Goal: Information Seeking & Learning: Compare options

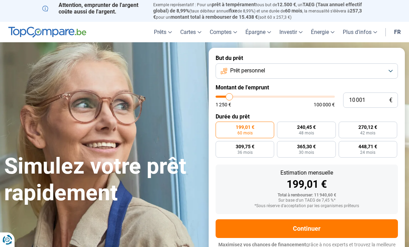
type input "13 500"
type input "13500"
type input "14 000"
type input "14000"
type input "14 750"
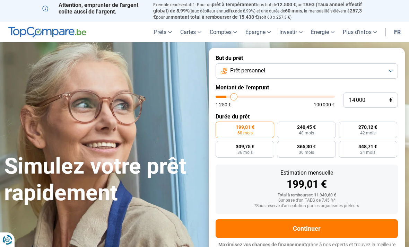
type input "14750"
type input "15 500"
type input "15500"
type input "16 250"
type input "16250"
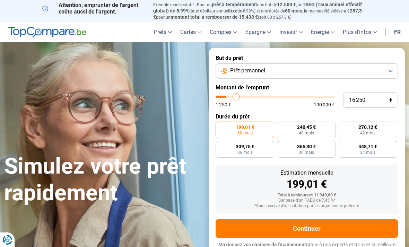
type input "17 000"
type input "17000"
type input "18 000"
type input "18000"
type input "19 000"
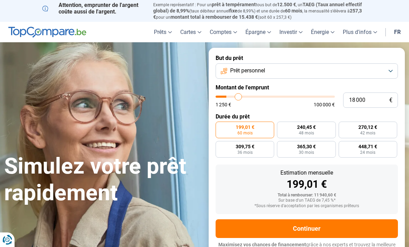
type input "19000"
type input "19 750"
type input "19750"
type input "20 500"
type input "20500"
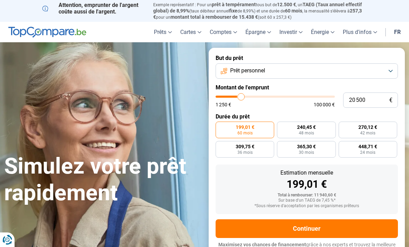
type input "21 500"
type input "21500"
type input "22 250"
type input "22250"
type input "23 000"
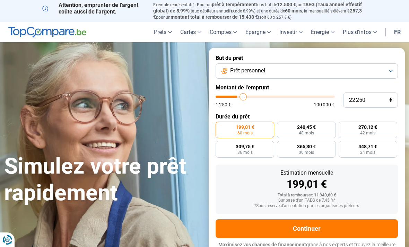
type input "23000"
type input "23 750"
type input "23750"
type input "24 500"
type input "24500"
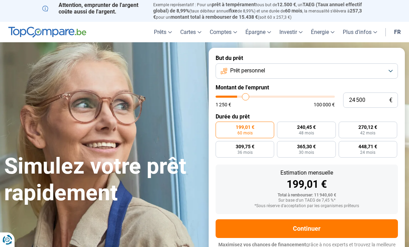
type input "25 000"
type input "25000"
type input "25 750"
type input "25750"
type input "26 000"
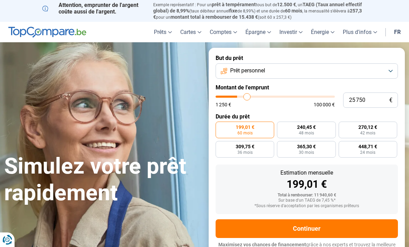
type input "26000"
type input "26 250"
type input "26250"
type input "26 750"
type input "26750"
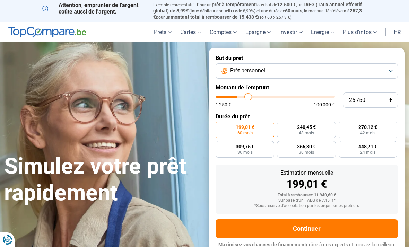
type input "27 000"
type input "27000"
type input "27 250"
type input "27250"
type input "27 500"
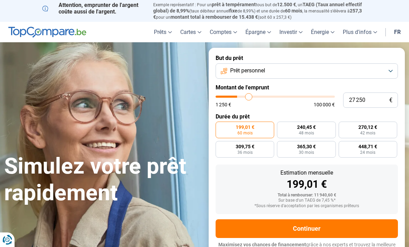
type input "27500"
type input "27 750"
type input "27750"
type input "28 250"
type input "28250"
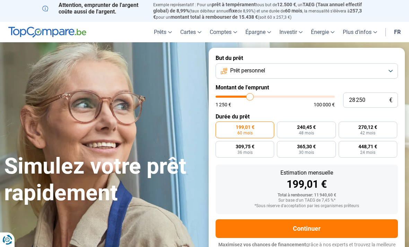
type input "28 500"
type input "28500"
type input "28 750"
type input "28750"
type input "29 000"
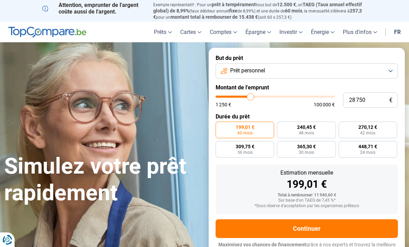
type input "29000"
type input "29 500"
type input "29500"
type input "30 000"
type input "30000"
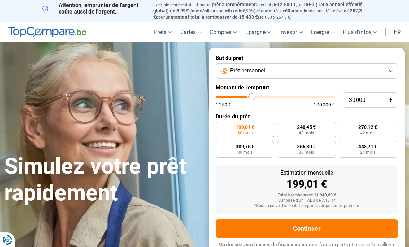
type input "30 250"
type input "30250"
type input "31 000"
type input "31000"
type input "31 250"
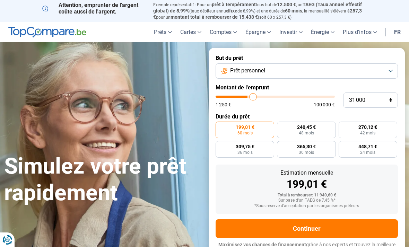
type input "31250"
type input "31 750"
type input "31750"
type input "32 500"
type input "32500"
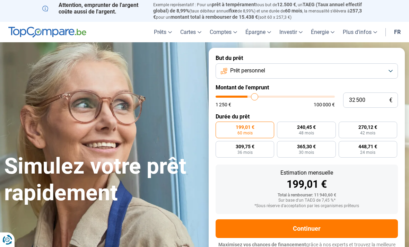
type input "33 000"
type input "33000"
type input "33 750"
type input "33750"
type input "34 500"
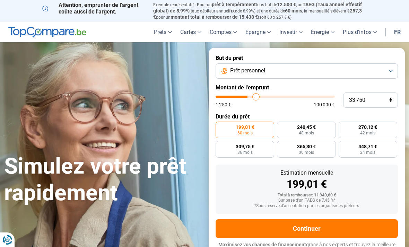
type input "34500"
type input "35 250"
type input "35250"
type input "36 250"
type input "36250"
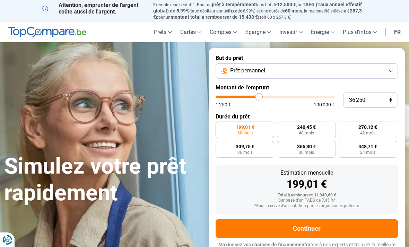
type input "36 750"
type input "36750"
type input "37 750"
type input "37750"
type input "38 250"
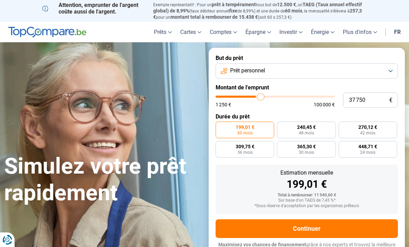
type input "38250"
type input "39 250"
type input "39250"
type input "40 250"
type input "40250"
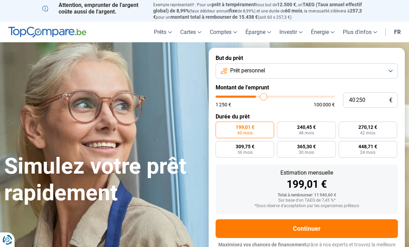
type input "40 750"
type input "40750"
type input "41 500"
type input "41500"
type input "42 250"
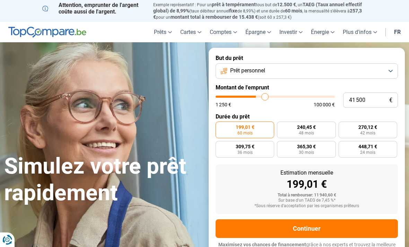
type input "42250"
type input "43 000"
type input "43000"
type input "43 500"
type input "43500"
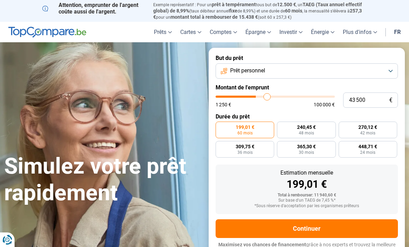
type input "44 250"
type input "44250"
type input "44 750"
type input "44750"
type input "45 250"
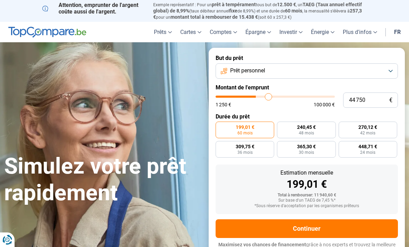
type input "45250"
type input "45 750"
type input "45750"
type input "46 250"
type input "46250"
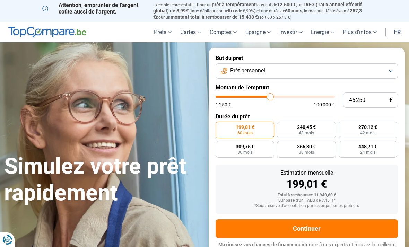
type input "46 500"
type input "46500"
type input "47 000"
type input "47000"
type input "47 250"
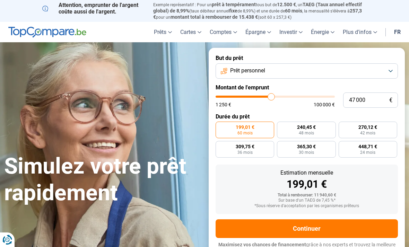
type input "47250"
type input "47 500"
type input "47500"
type input "47 750"
type input "47750"
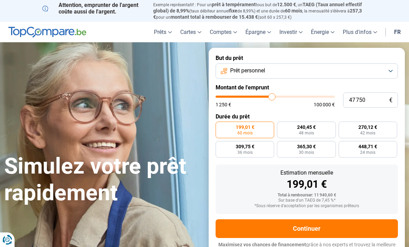
type input "48 250"
type input "48250"
type input "48 500"
type input "48500"
type input "48 750"
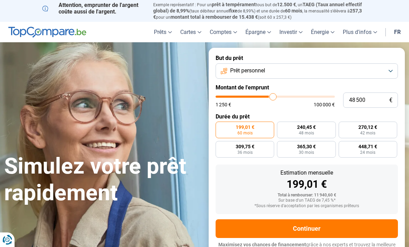
type input "48750"
type input "49 000"
type input "49000"
type input "49 250"
type input "49250"
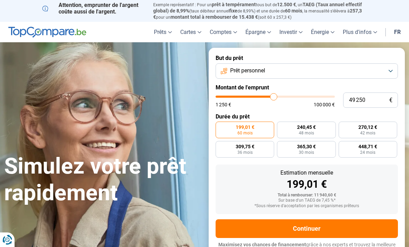
type input "49 750"
type input "49750"
type input "50 000"
type input "50000"
type input "50 250"
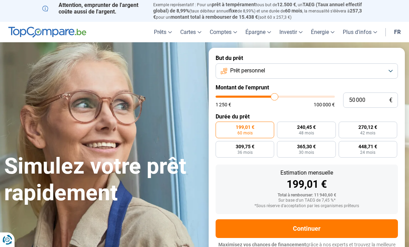
type input "50250"
type input "50 500"
type input "50500"
type input "51 000"
type input "51000"
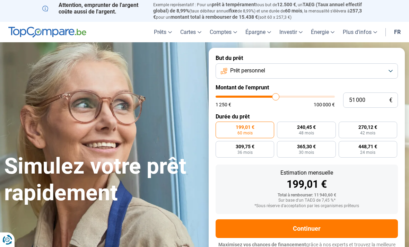
type input "51 250"
type input "51250"
type input "51 500"
type input "51500"
type input "51 750"
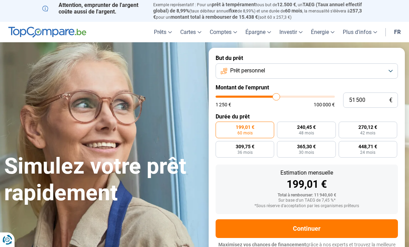
type input "51750"
type input "52 250"
type input "52250"
type input "52 500"
type input "52500"
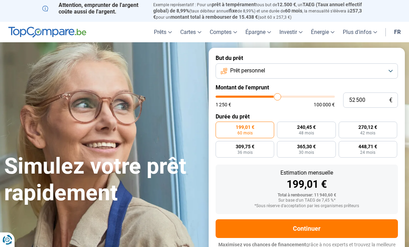
type input "52 750"
type input "52750"
type input "53 250"
type input "53250"
type input "53 750"
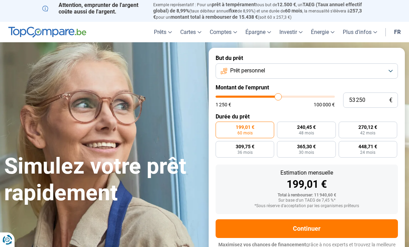
type input "53750"
type input "54 000"
type input "54000"
type input "54 250"
type input "54250"
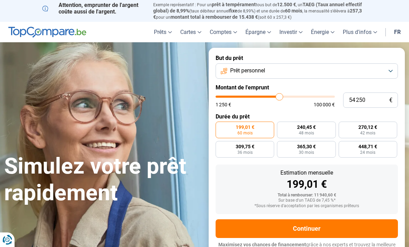
type input "54 500"
type input "54500"
type input "55 000"
type input "55000"
type input "55 250"
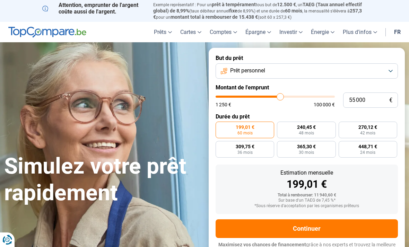
type input "55250"
type input "55 500"
type input "55500"
type input "55 750"
type input "55750"
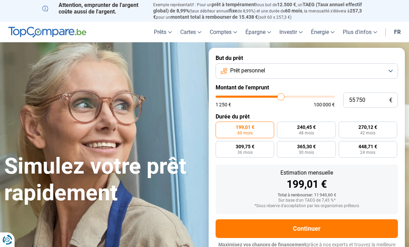
type input "56 250"
type input "56250"
type input "56 500"
type input "56500"
type input "56 750"
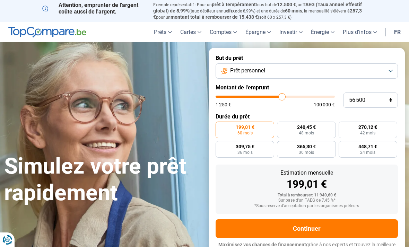
type input "56750"
type input "57 000"
type input "57000"
type input "57 250"
type input "57250"
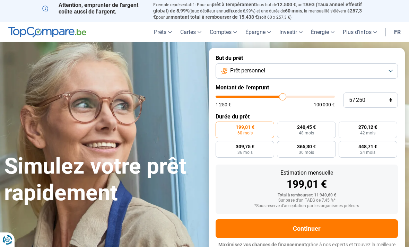
type input "57 750"
type input "57750"
type input "58 000"
type input "58000"
type input "58 250"
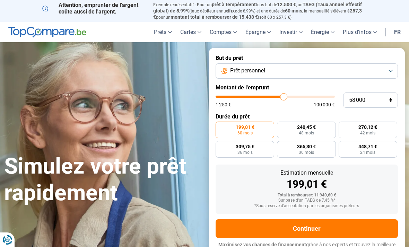
type input "58250"
type input "58 500"
type input "58500"
type input "59 000"
type input "59000"
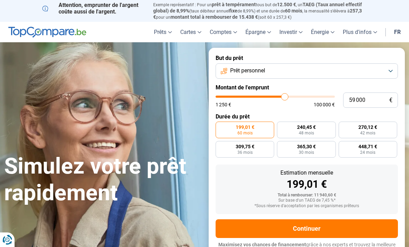
type input "59 250"
type input "59250"
type input "59 500"
type input "59500"
type input "59 750"
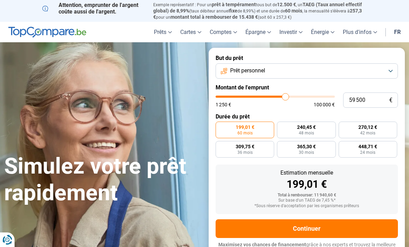
type input "59750"
type input "60 000"
type input "60000"
type input "60 500"
type input "60500"
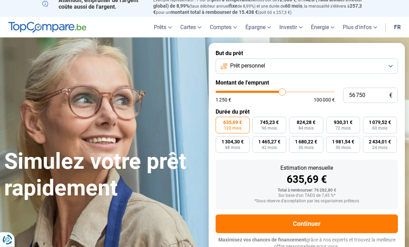
scroll to position [5, 0]
click at [383, 117] on label "1 094,45 € 60 mois" at bounding box center [380, 125] width 34 height 17
click at [367, 117] on input "1 094,45 € 60 mois" at bounding box center [365, 119] width 5 height 5
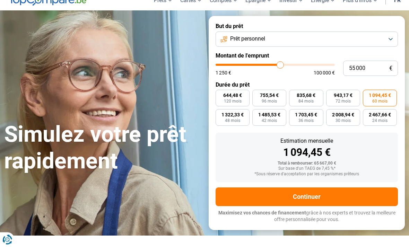
scroll to position [32, 0]
click at [272, 119] on span "42 mois" at bounding box center [269, 121] width 15 height 4
click at [257, 114] on input "1 485,53 € 42 mois" at bounding box center [254, 111] width 5 height 5
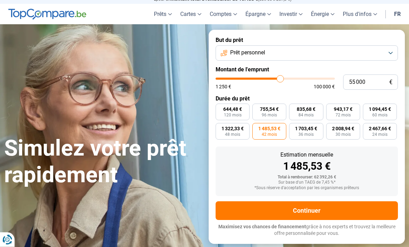
scroll to position [18, 0]
click at [378, 113] on span "60 mois" at bounding box center [379, 115] width 15 height 4
click at [367, 108] on input "1 094,45 € 60 mois" at bounding box center [365, 106] width 5 height 5
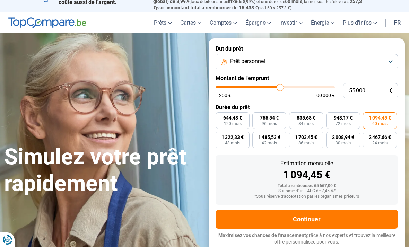
scroll to position [0, 0]
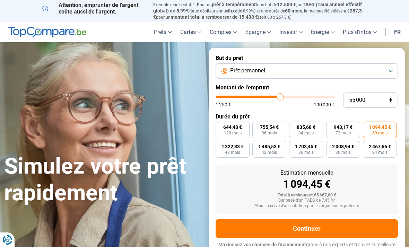
click at [309, 150] on span "36 mois" at bounding box center [305, 152] width 15 height 4
click at [293, 146] on input "1 703,45 € 36 mois" at bounding box center [291, 143] width 5 height 5
